Goal: Find specific page/section: Find specific page/section

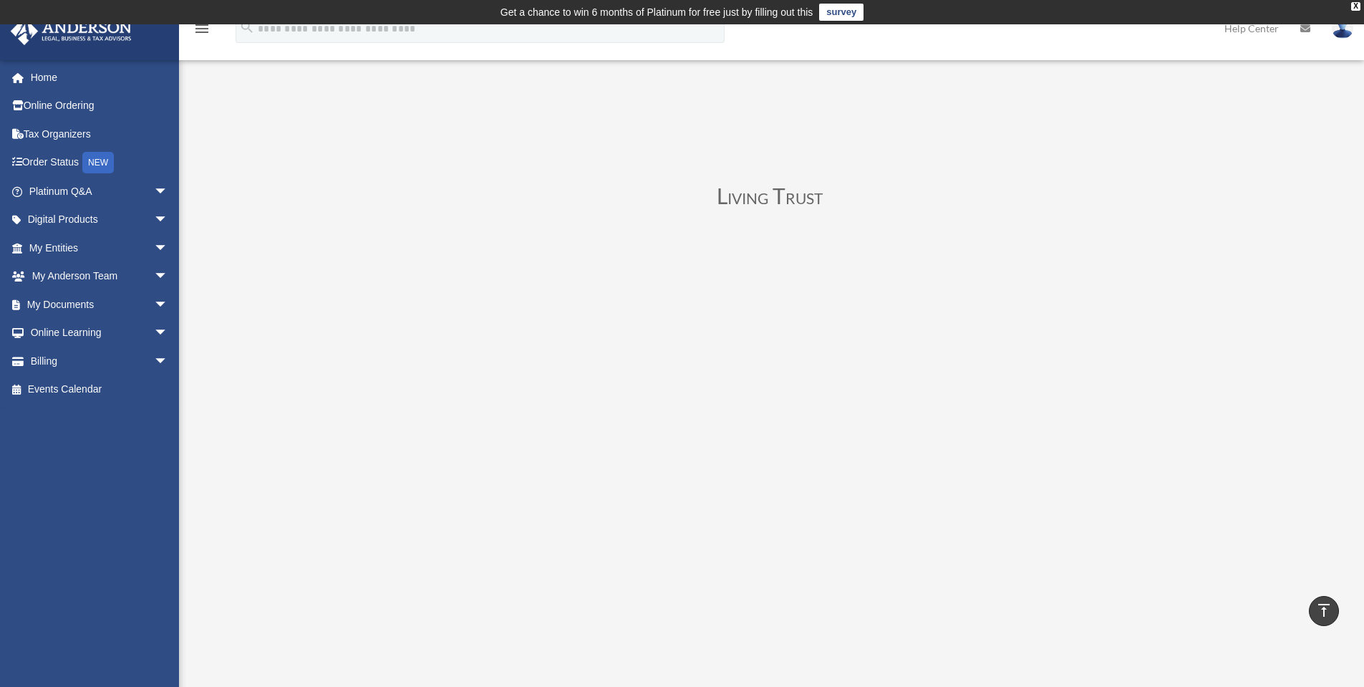
scroll to position [573, 0]
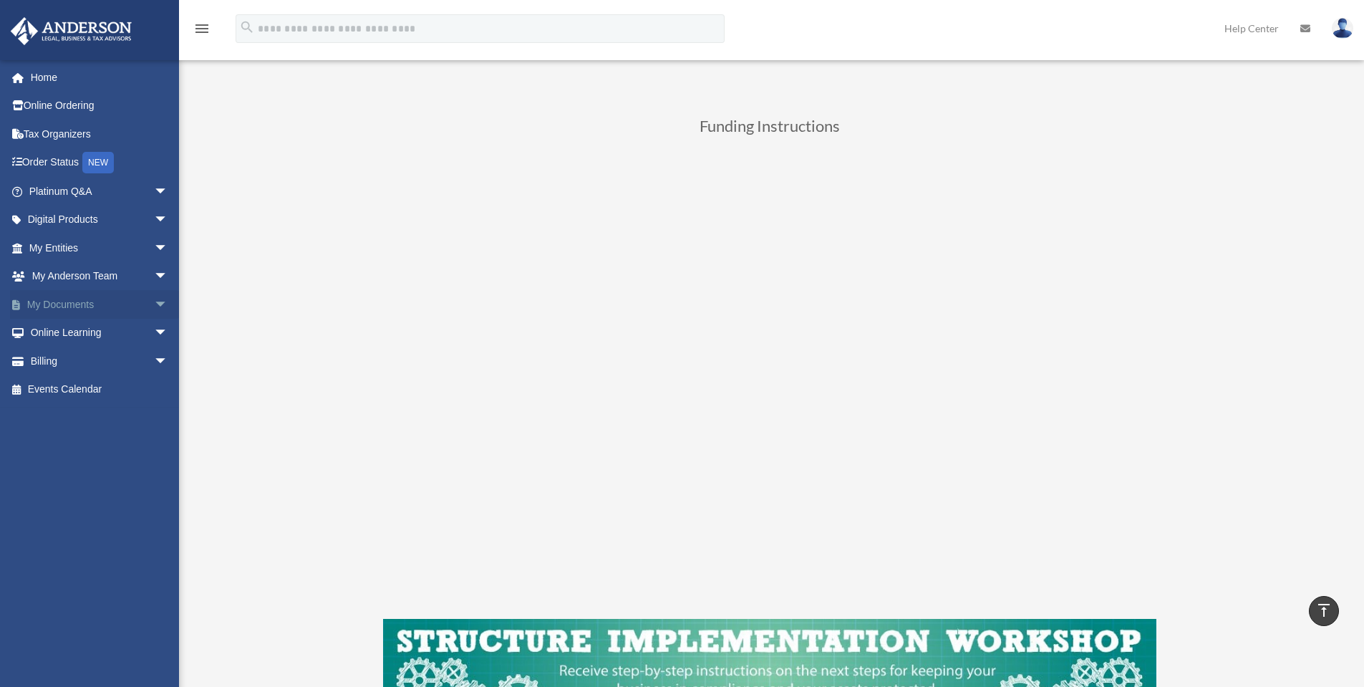
click at [154, 296] on span "arrow_drop_down" at bounding box center [168, 304] width 29 height 29
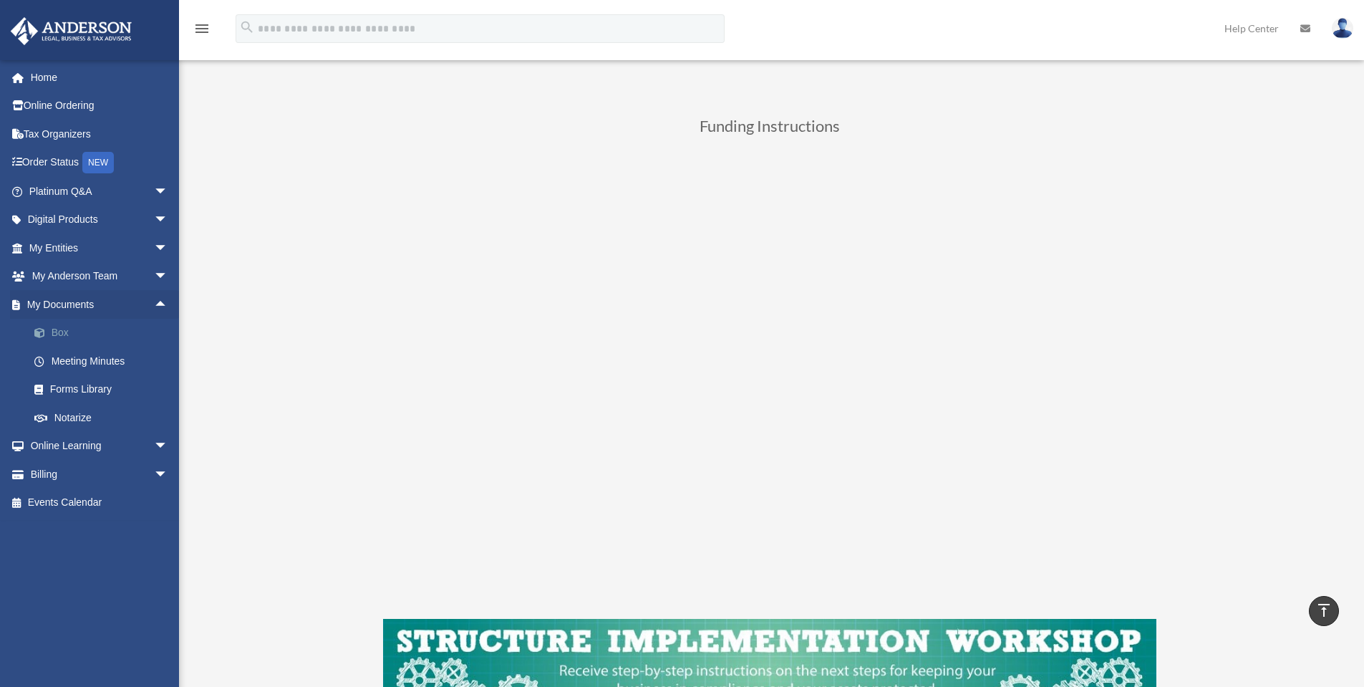
click at [66, 334] on link "Box" at bounding box center [105, 333] width 170 height 29
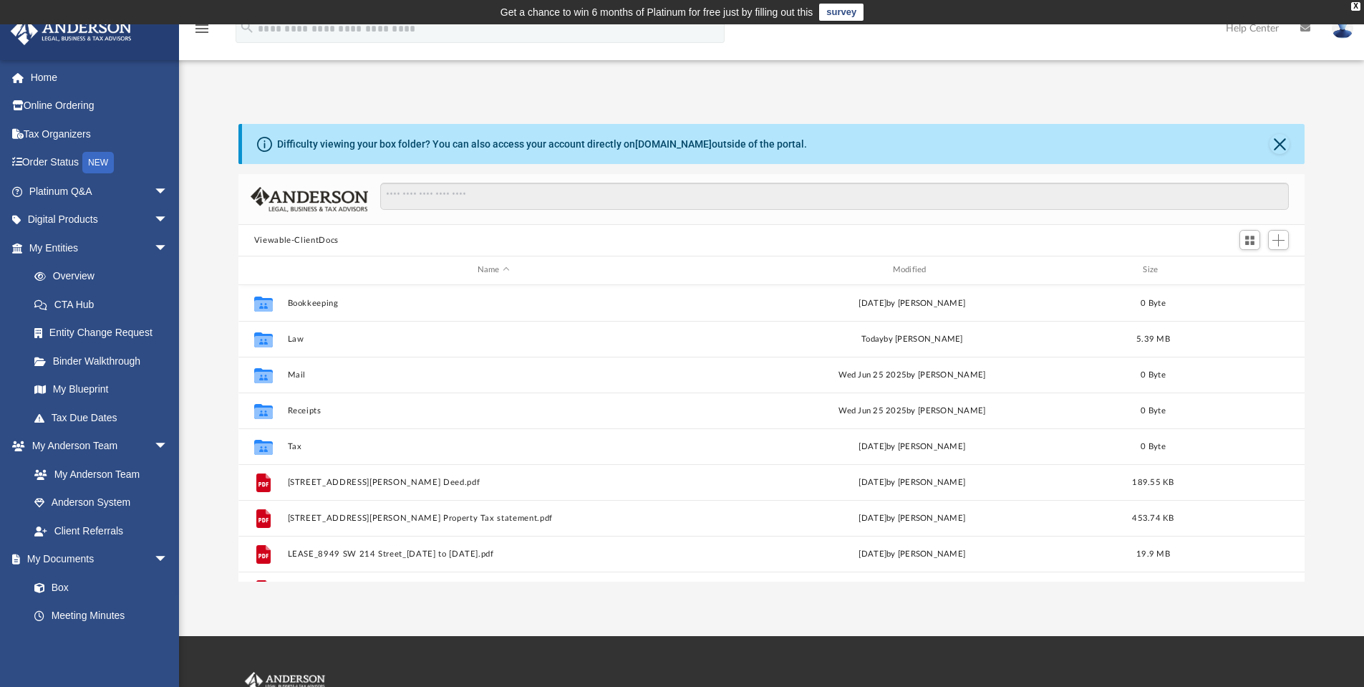
scroll to position [315, 1055]
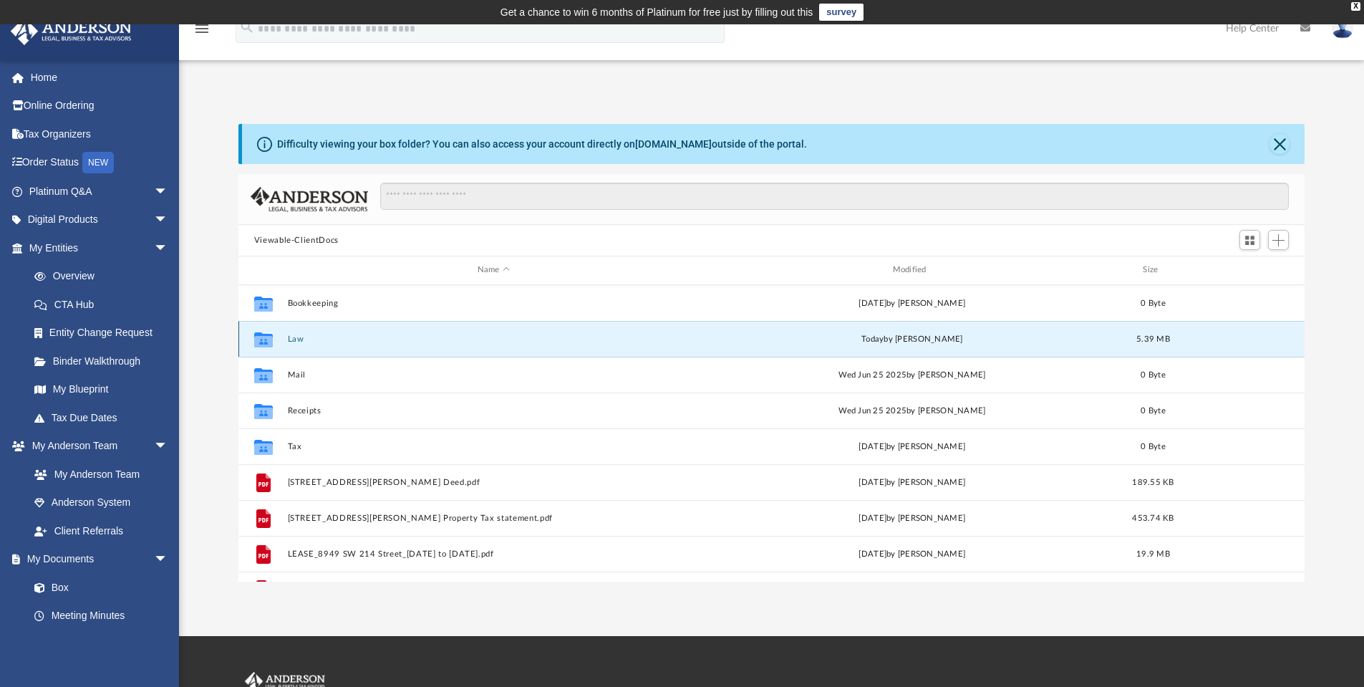
click at [300, 336] on button "Law" at bounding box center [493, 338] width 412 height 9
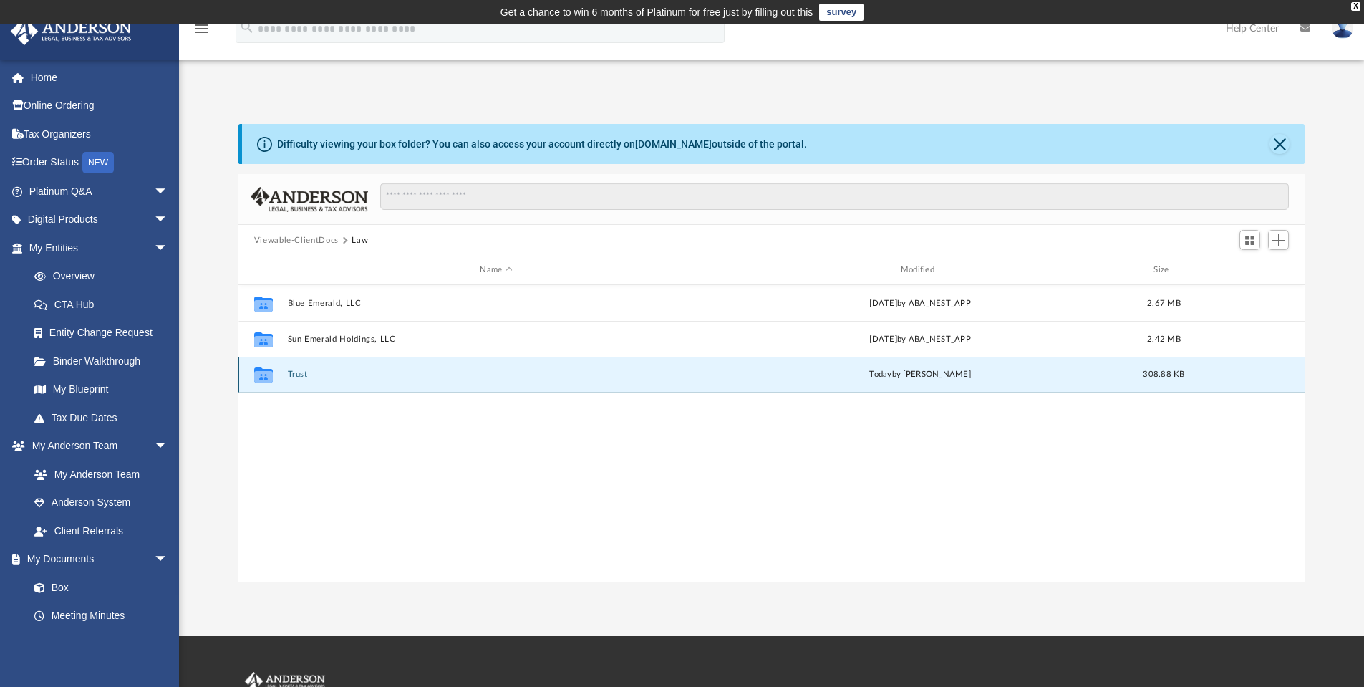
click at [294, 372] on button "Trust" at bounding box center [495, 373] width 417 height 9
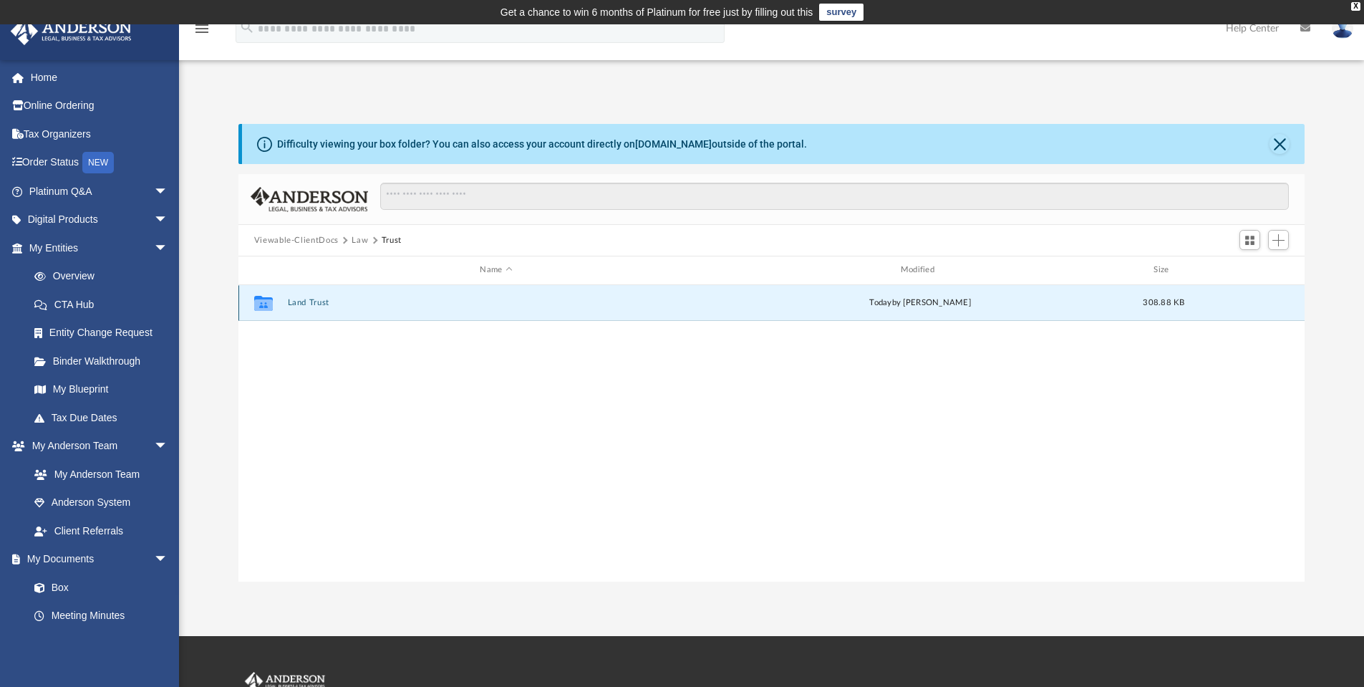
click at [309, 304] on button "Land Trust" at bounding box center [495, 302] width 417 height 9
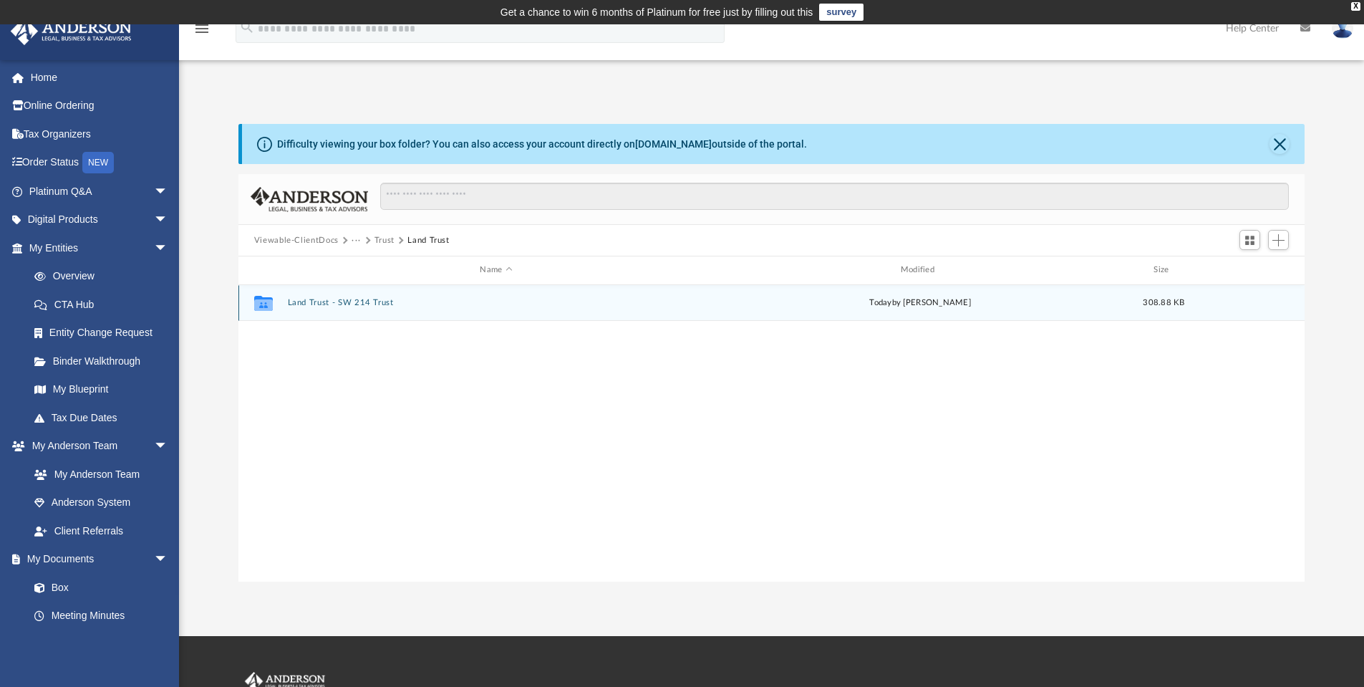
click at [318, 303] on button "Land Trust - SW 214 Trust" at bounding box center [495, 302] width 417 height 9
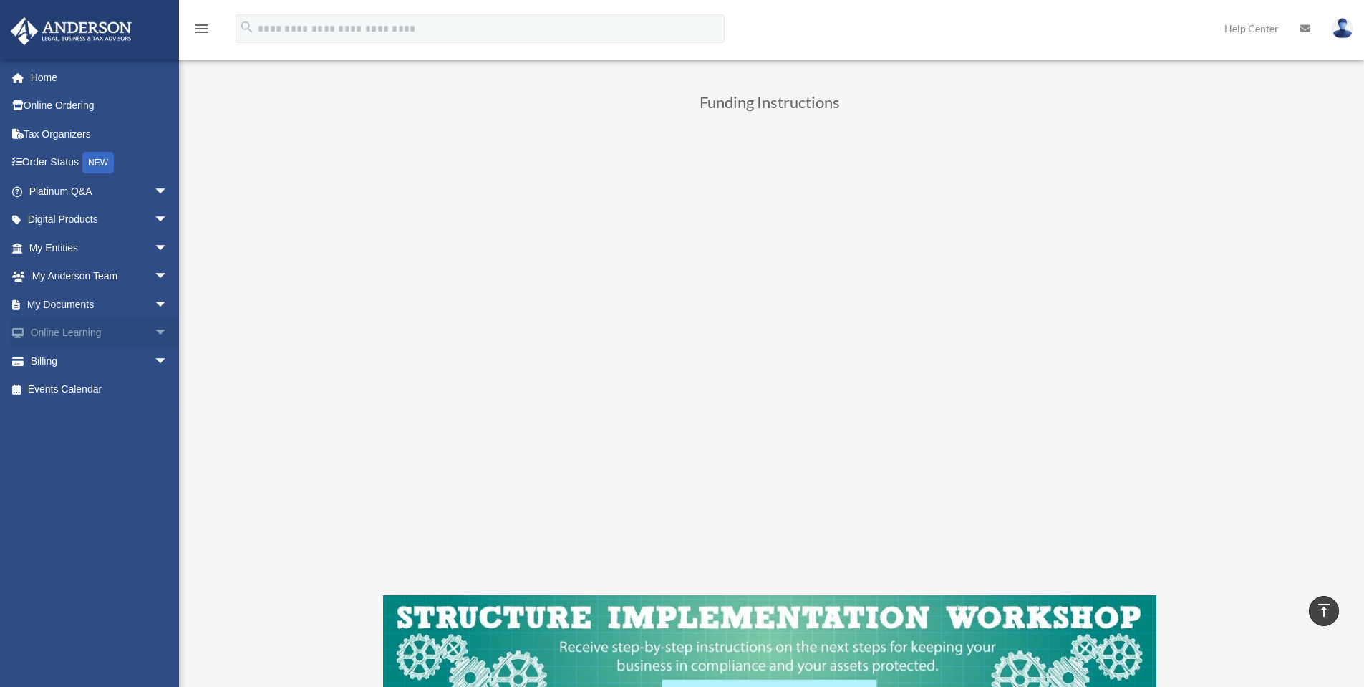
scroll to position [593, 0]
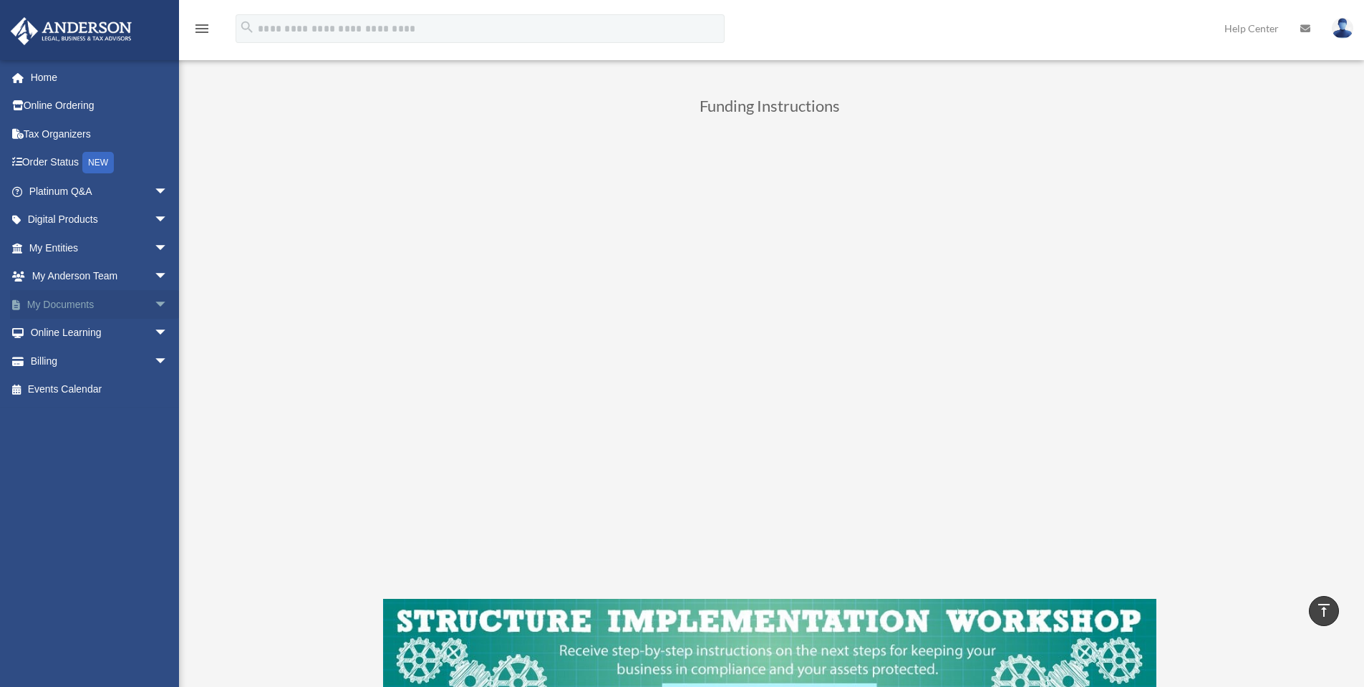
click at [111, 306] on link "My Documents arrow_drop_down" at bounding box center [100, 304] width 180 height 29
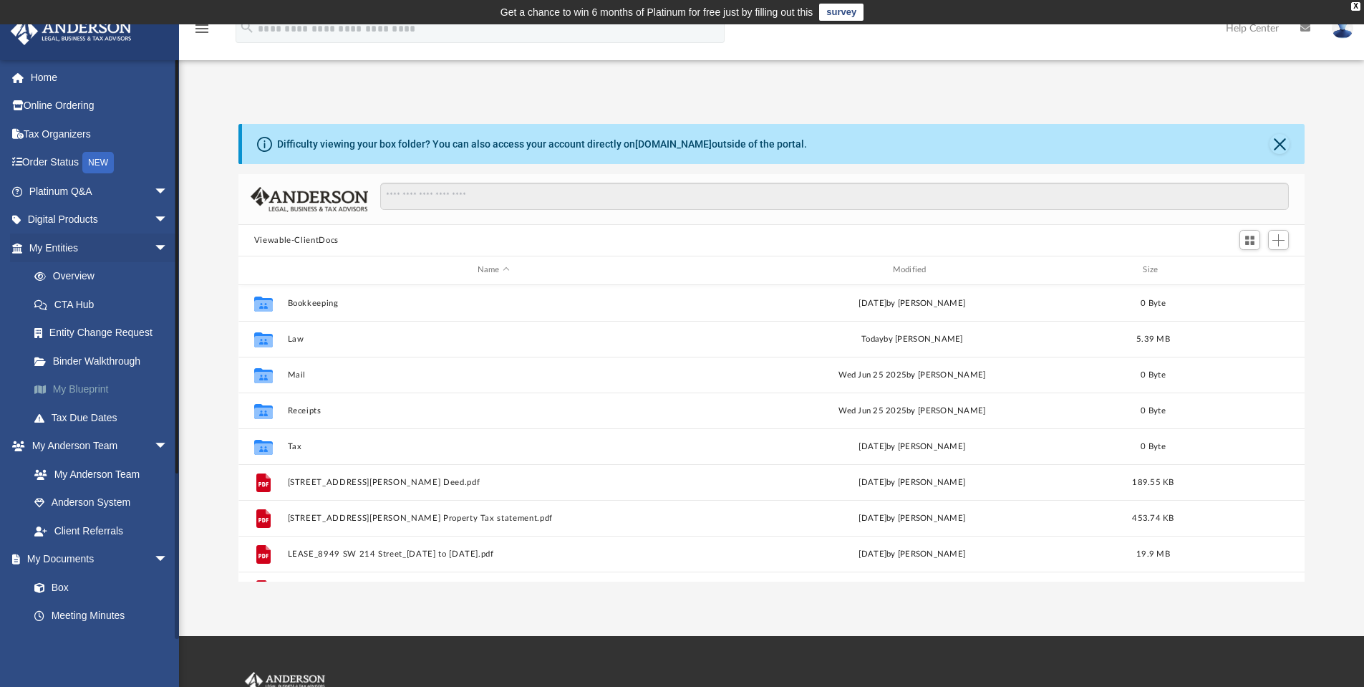
scroll to position [315, 1055]
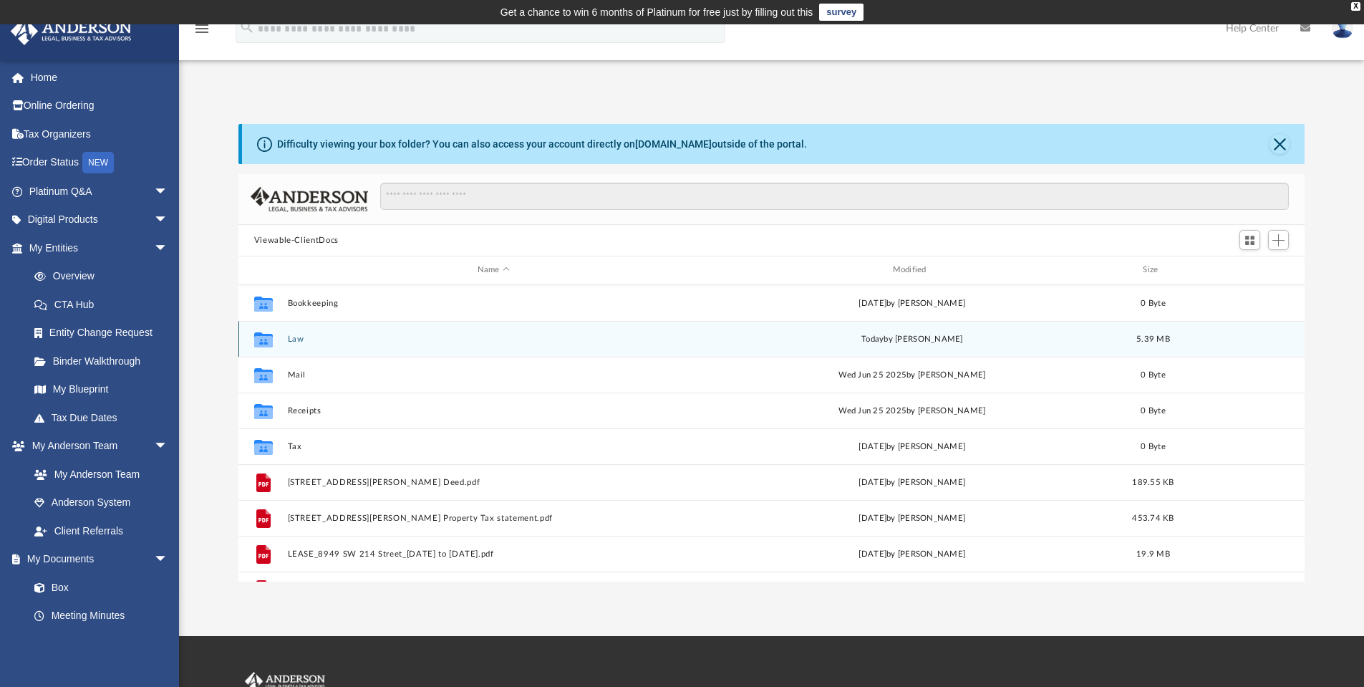
click at [305, 342] on button "Law" at bounding box center [493, 338] width 412 height 9
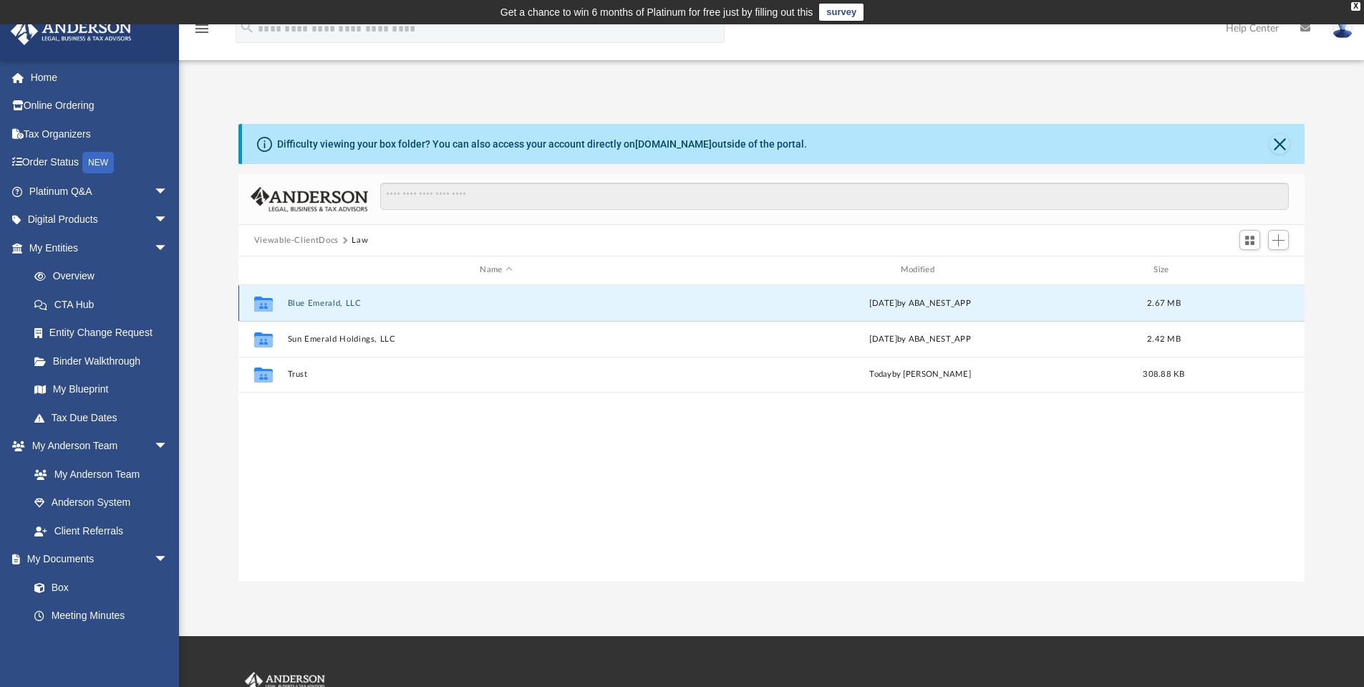
click at [321, 305] on button "Blue Emerald, LLC" at bounding box center [495, 303] width 417 height 9
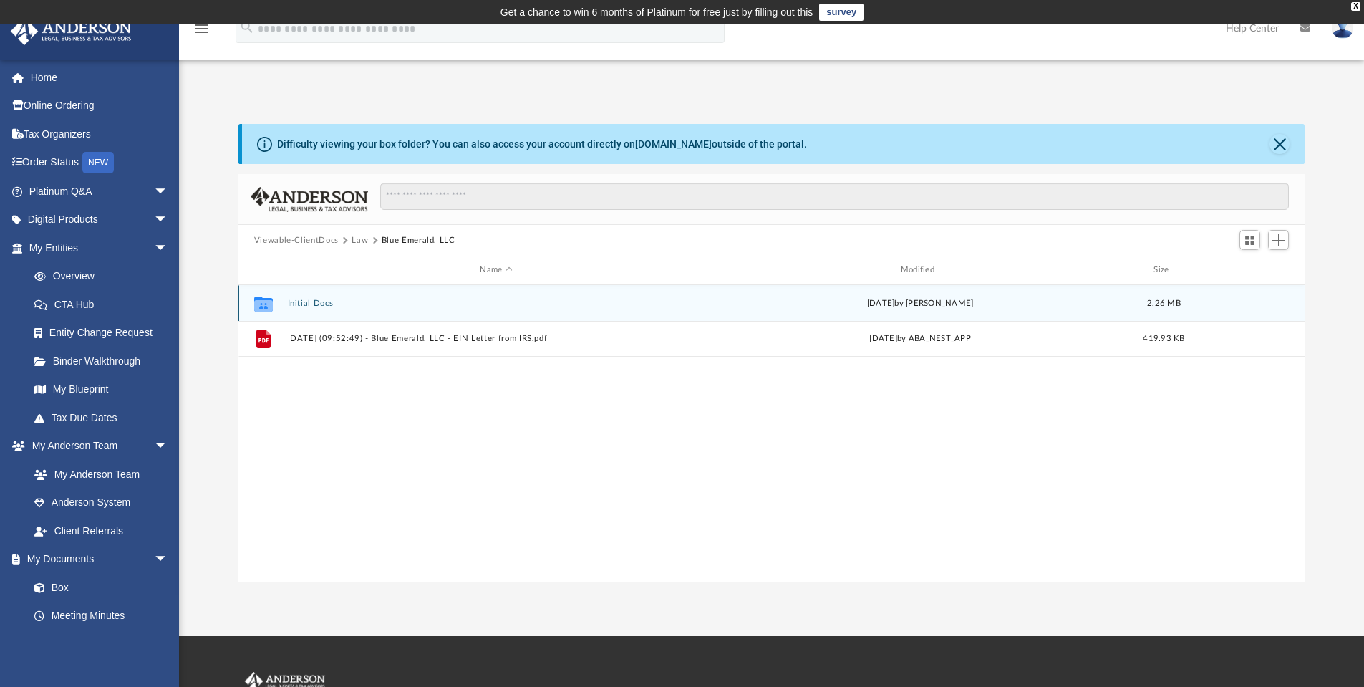
click at [321, 304] on button "Initial Docs" at bounding box center [495, 303] width 417 height 9
